Goal: Information Seeking & Learning: Understand process/instructions

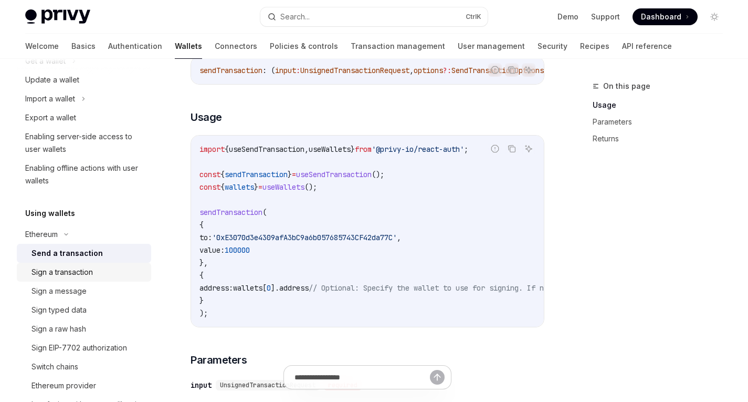
scroll to position [120, 0]
click at [334, 18] on button "Search... Ctrl K" at bounding box center [373, 16] width 227 height 19
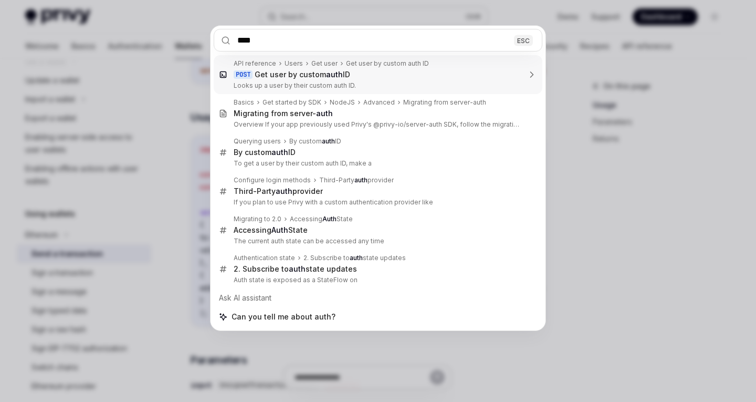
type input "****"
click at [643, 169] on div "**** ESC API reference Users Get user Get user by custom auth ID POST Get user …" at bounding box center [378, 201] width 756 height 402
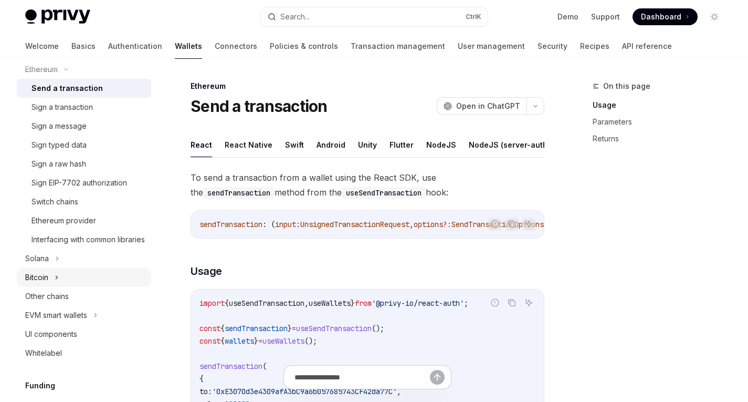
scroll to position [460, 0]
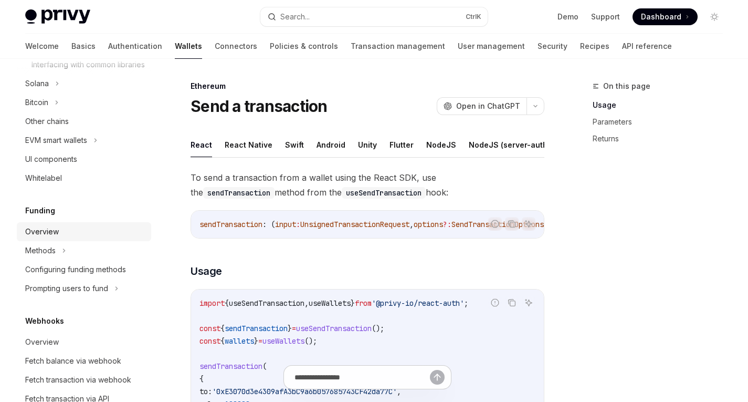
click at [62, 238] on div "Overview" at bounding box center [85, 231] width 120 height 13
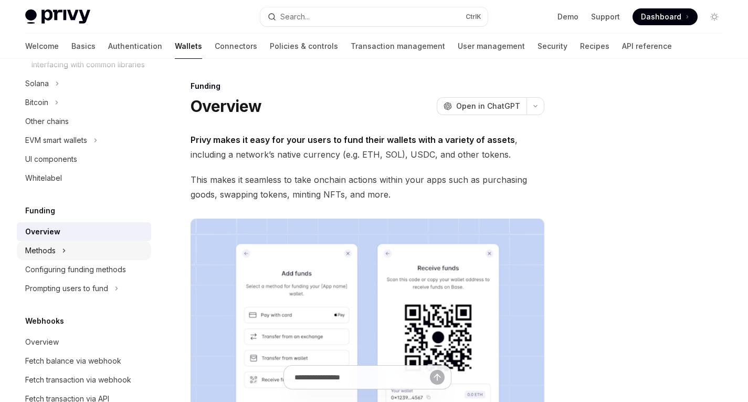
click at [65, 257] on icon at bounding box center [64, 250] width 4 height 13
type textarea "*"
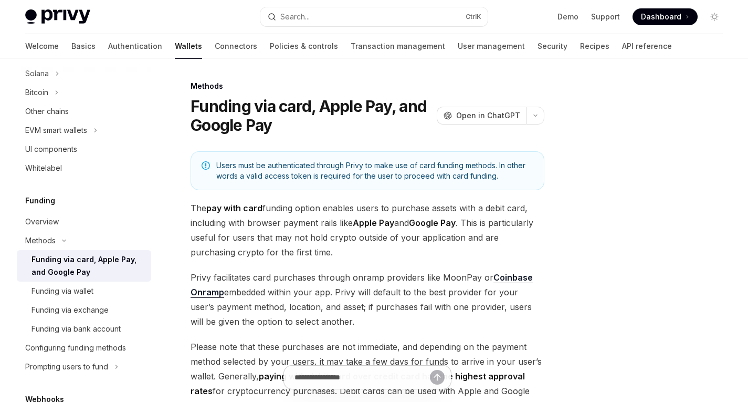
scroll to position [468, 0]
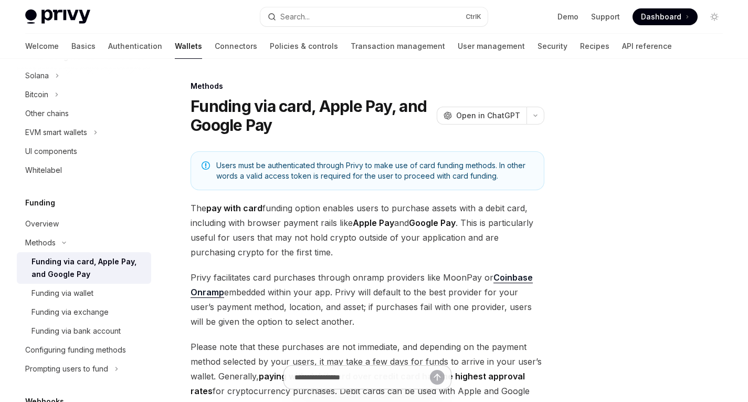
click at [43, 209] on h5 "Funding" at bounding box center [40, 202] width 30 height 13
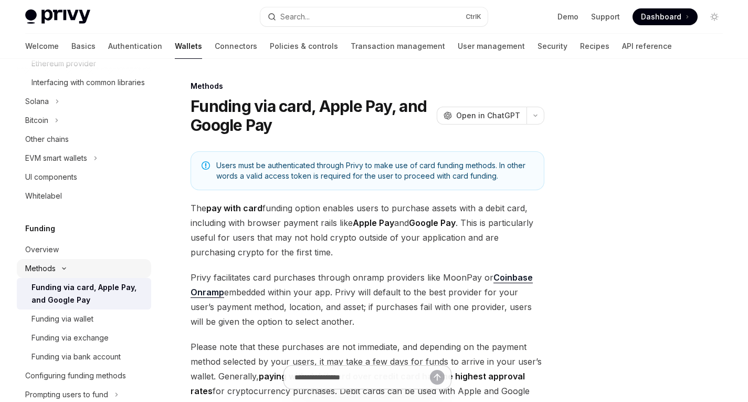
click at [51, 275] on div "Methods" at bounding box center [40, 268] width 30 height 13
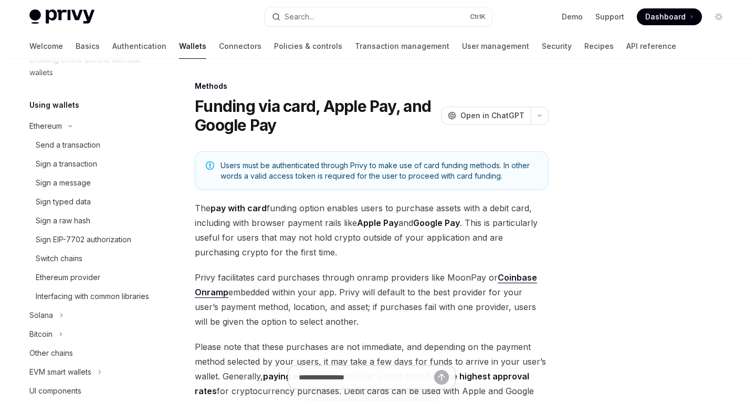
scroll to position [228, 0]
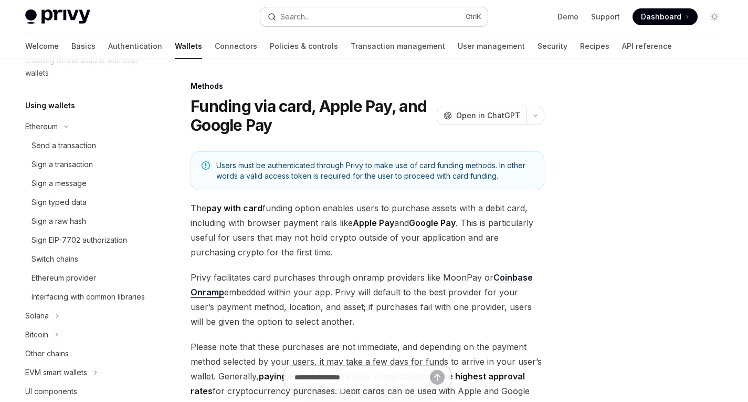
click at [341, 20] on button "Search... Ctrl K" at bounding box center [373, 16] width 227 height 19
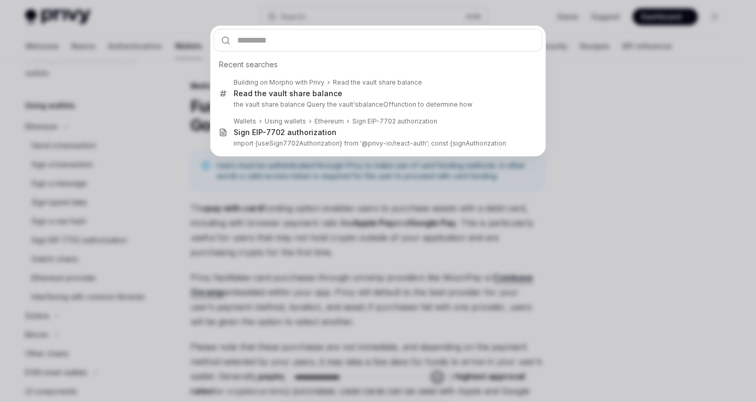
type input "*"
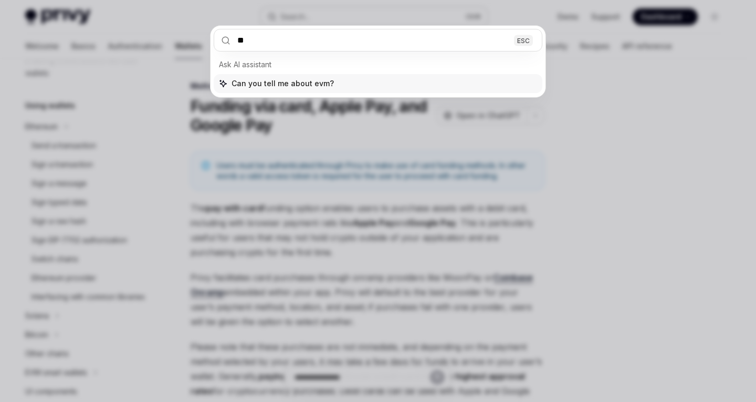
type input "*"
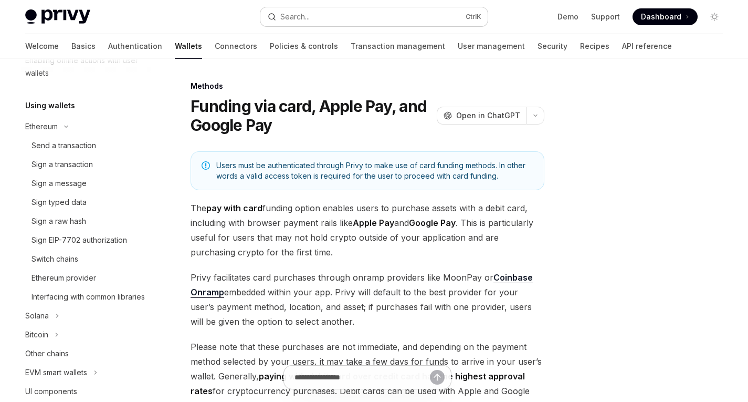
click at [407, 20] on button "Search... Ctrl K" at bounding box center [373, 16] width 227 height 19
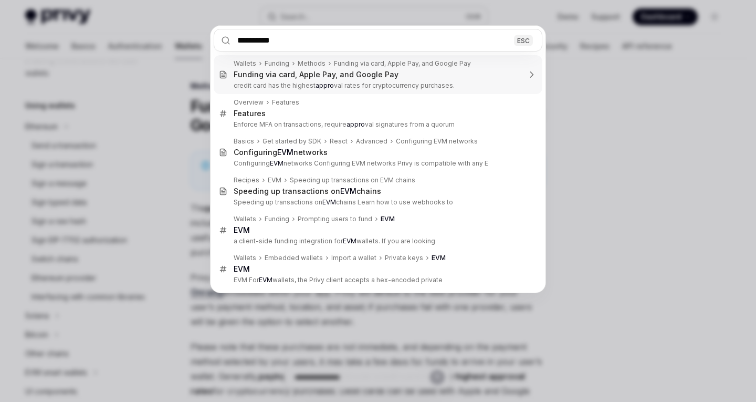
type input "**********"
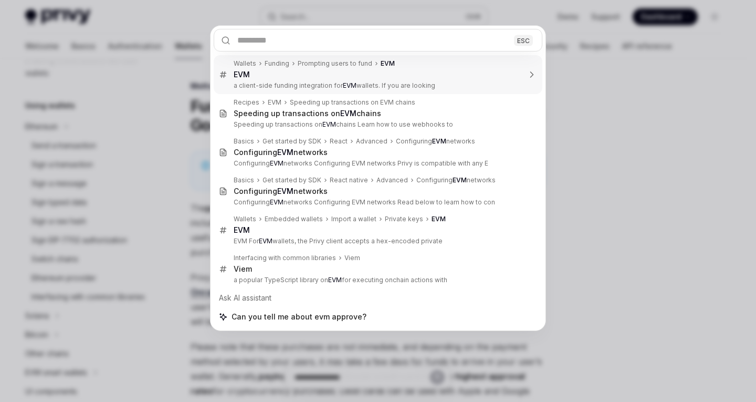
type textarea "*"
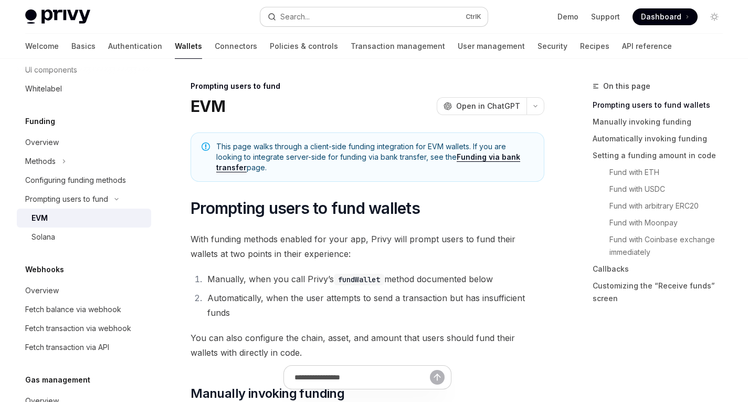
click at [328, 11] on button "Search... Ctrl K" at bounding box center [373, 16] width 227 height 19
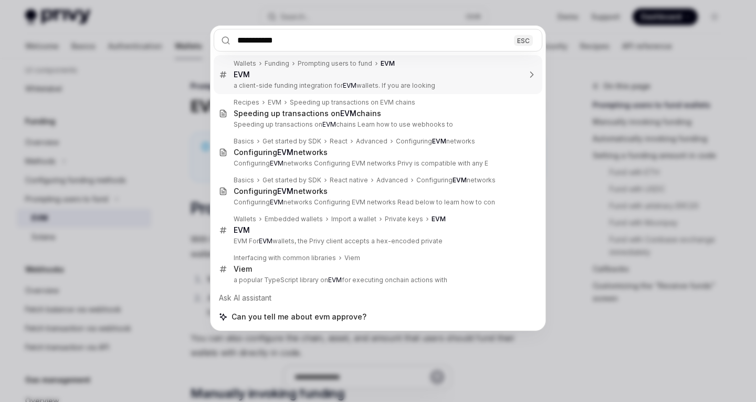
type input "**********"
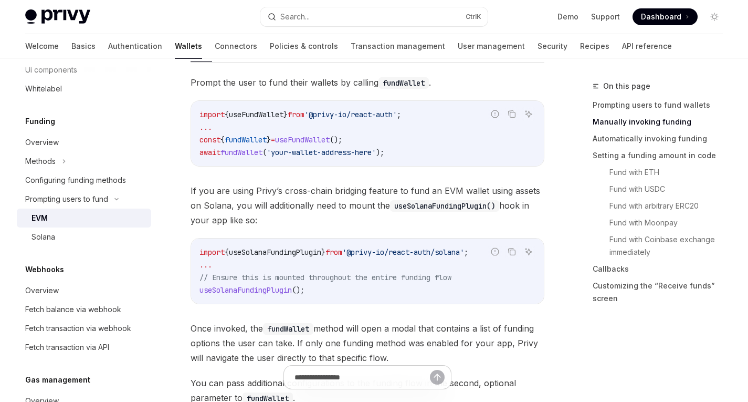
scroll to position [412, 0]
